Goal: Use online tool/utility: Utilize a website feature to perform a specific function

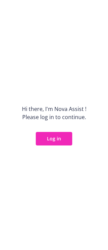
click at [47, 140] on button "Log in" at bounding box center [54, 139] width 37 height 14
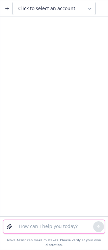
click at [41, 224] on textarea at bounding box center [54, 227] width 79 height 14
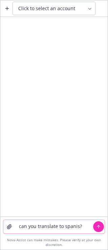
paste textarea
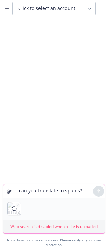
type textarea "can you translate to spanis?"
